Goal: Navigation & Orientation: Go to known website

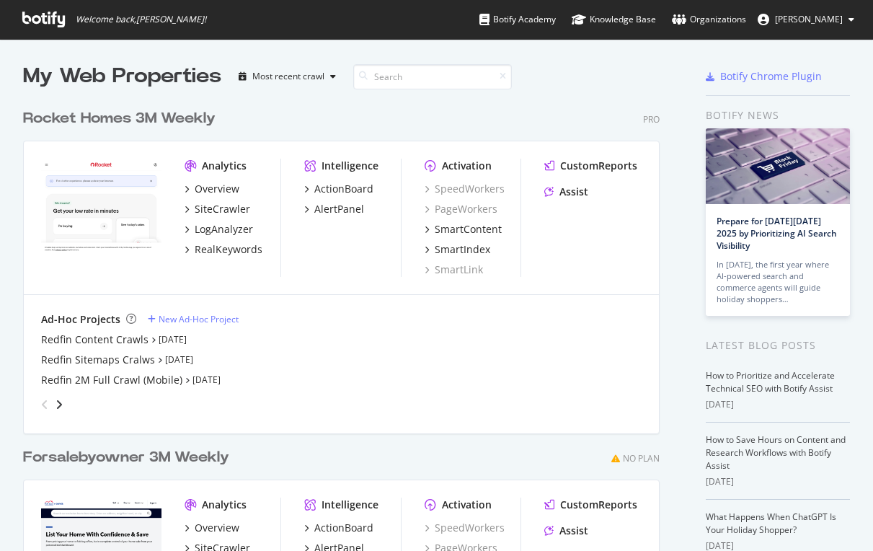
scroll to position [551, 873]
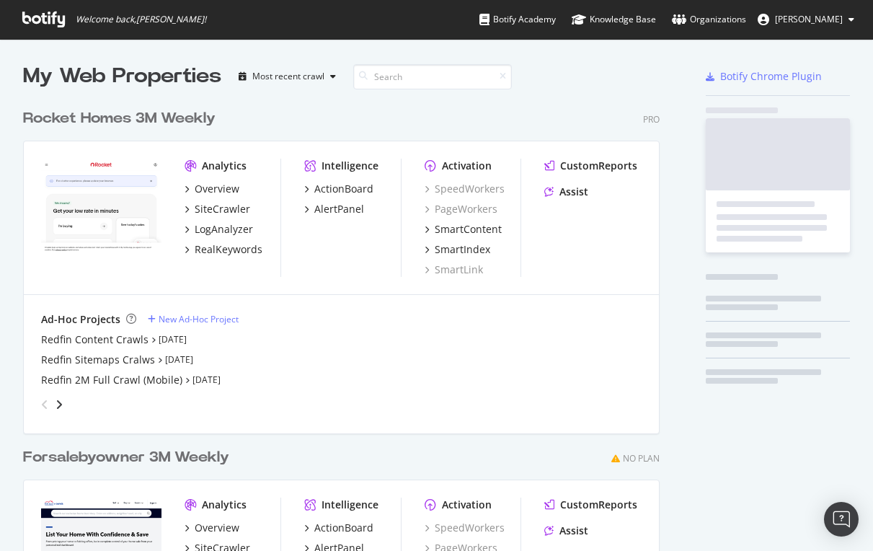
scroll to position [652, 648]
